Goal: Navigation & Orientation: Find specific page/section

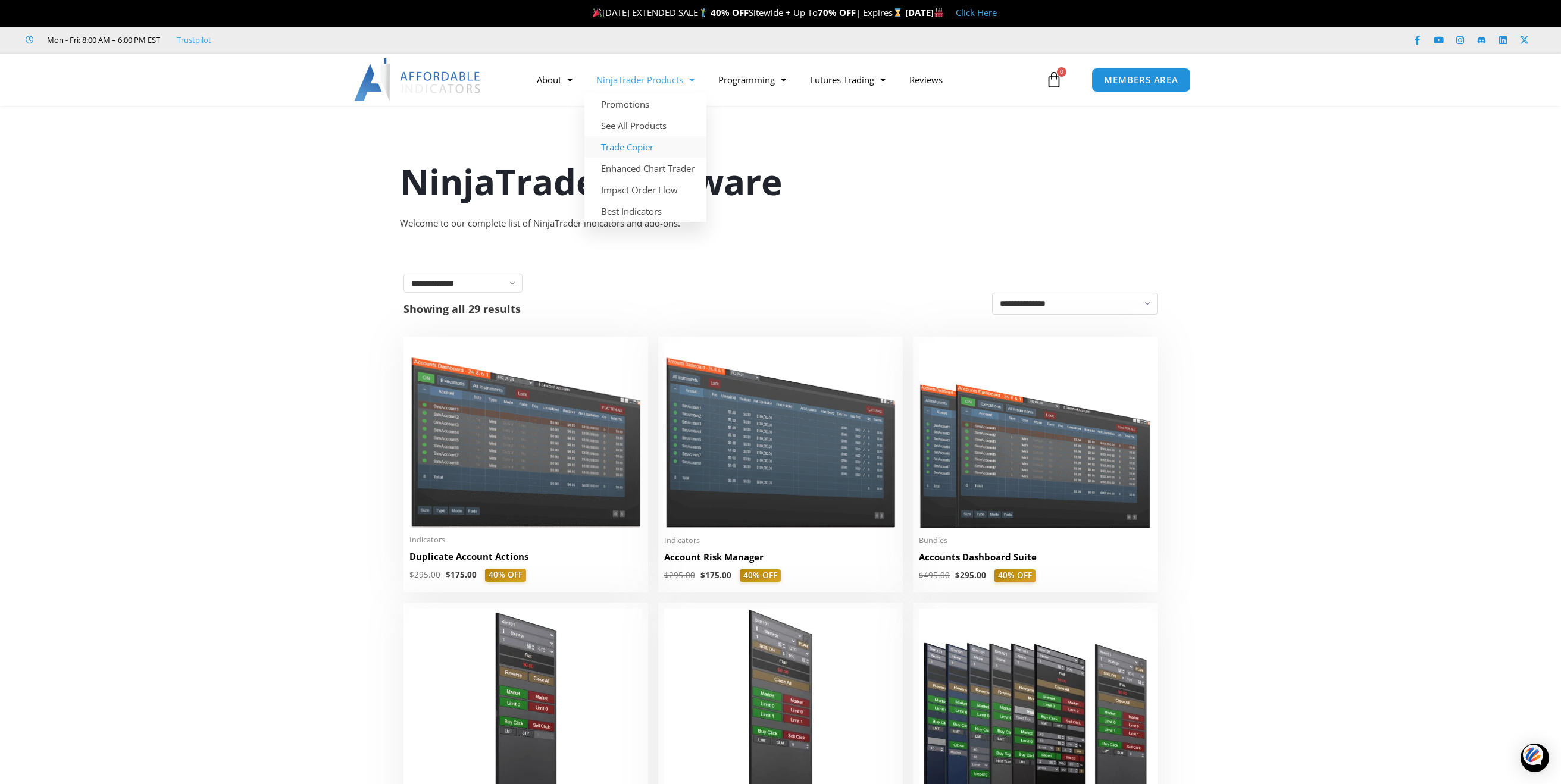
click at [631, 147] on link "Trade Copier" at bounding box center [645, 147] width 122 height 21
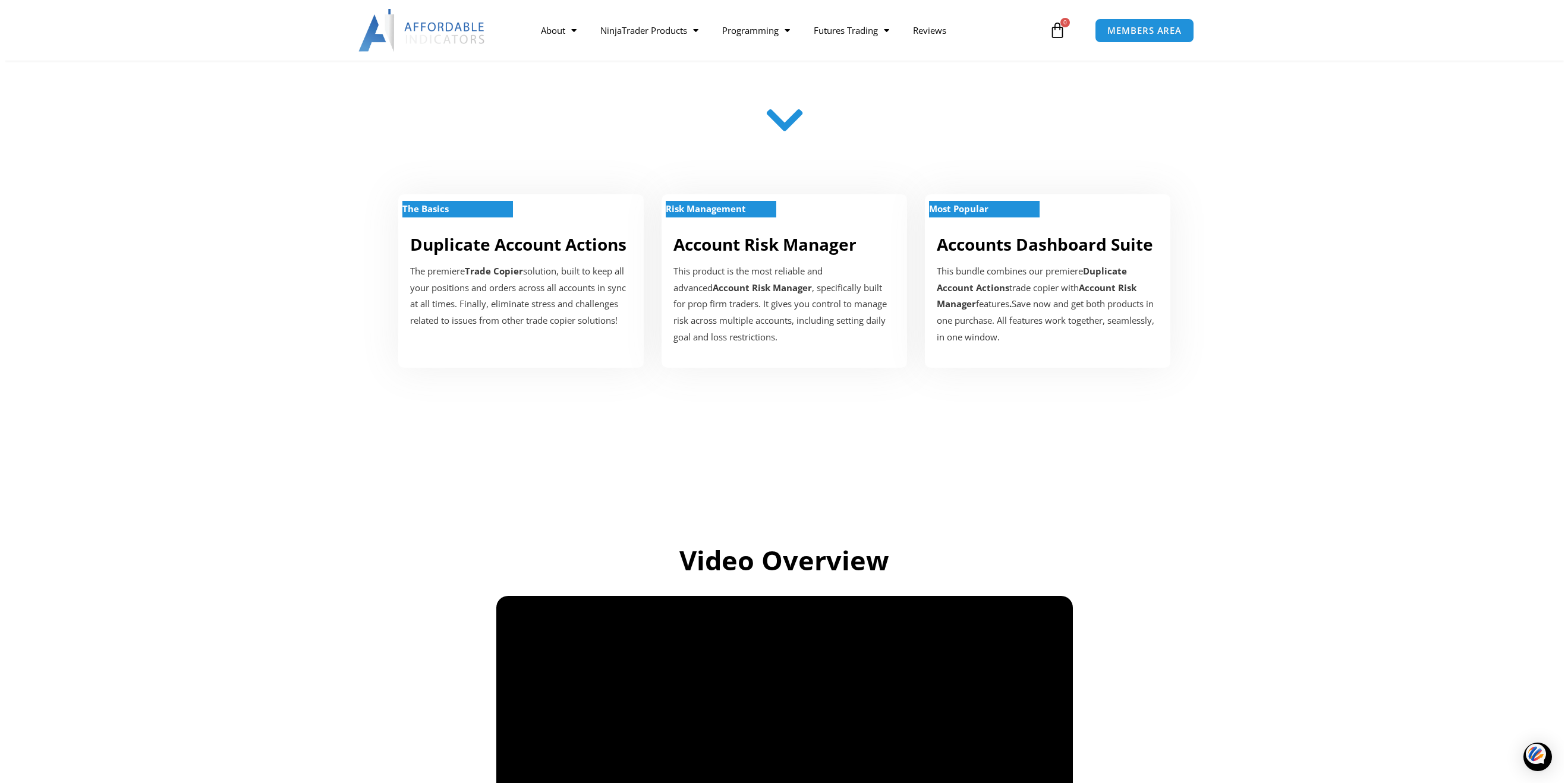
scroll to position [594, 0]
